Goal: Information Seeking & Learning: Learn about a topic

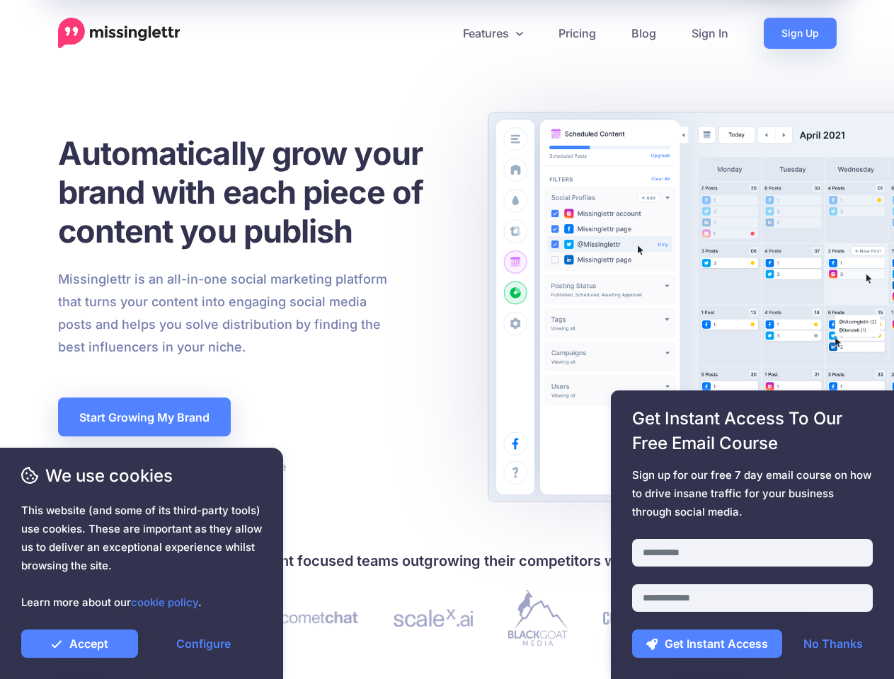
click at [446, 340] on div "Missinglettr is an all-in-one social marketing platform that turns your content…" at bounding box center [257, 313] width 421 height 91
click at [441, 33] on icon at bounding box center [441, 33] width 7 height 7
click at [492, 33] on link "Features" at bounding box center [493, 33] width 96 height 31
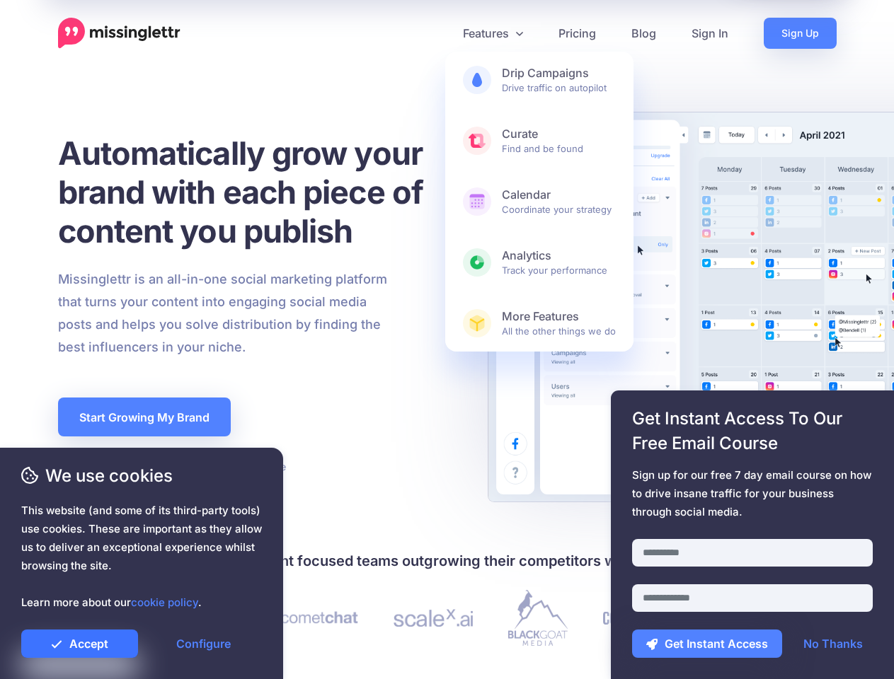
click at [79, 644] on link "Accept" at bounding box center [79, 644] width 117 height 28
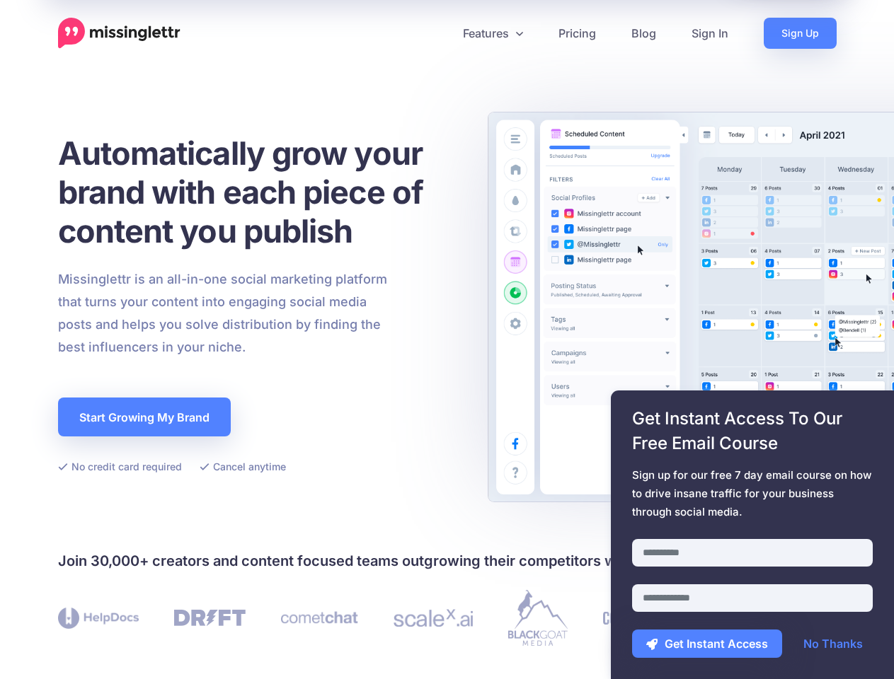
click at [203, 644] on link "Configure" at bounding box center [203, 644] width 117 height 28
click at [752, 535] on div at bounding box center [752, 531] width 241 height 18
click at [707, 644] on button "Get Instant Access" at bounding box center [707, 644] width 150 height 28
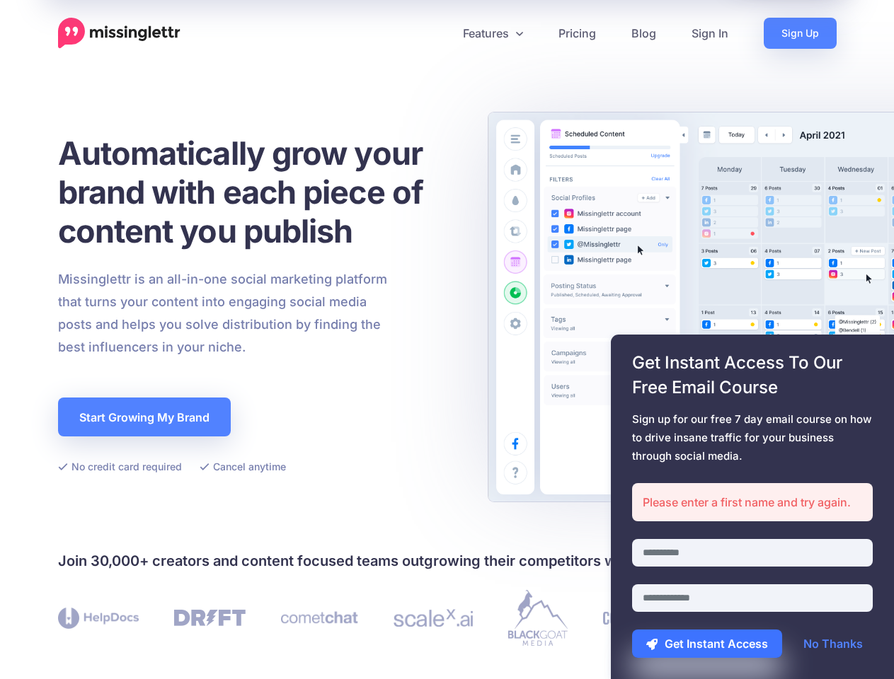
scroll to position [413, 0]
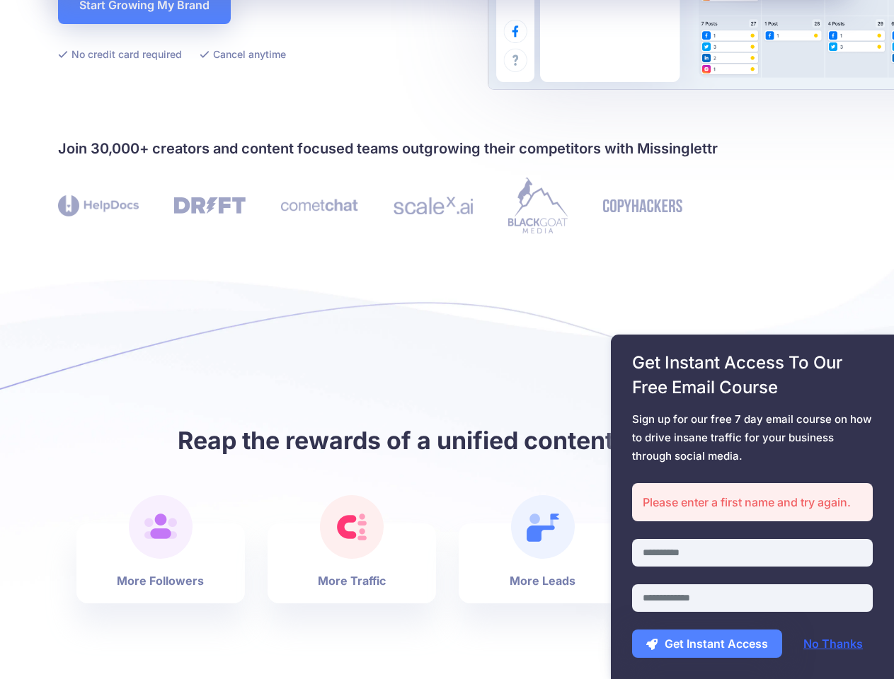
click at [833, 644] on link "No Thanks" at bounding box center [833, 644] width 88 height 28
